Goal: Task Accomplishment & Management: Complete application form

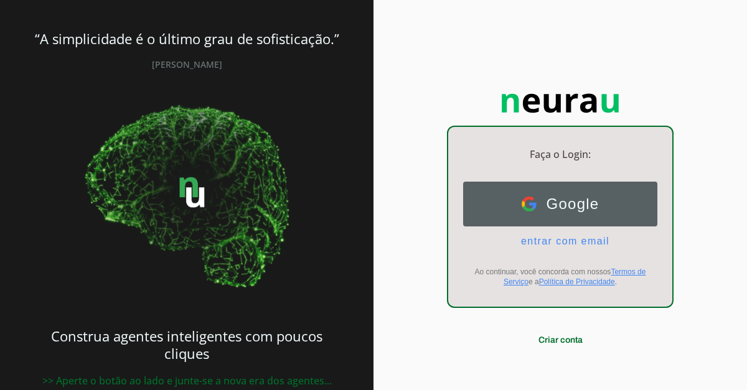
click at [585, 205] on span "Google" at bounding box center [568, 204] width 63 height 17
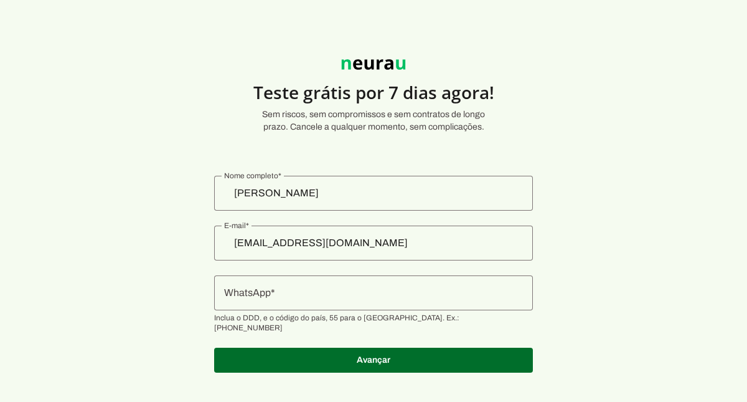
scroll to position [6, 0]
